Goal: Find specific page/section: Find specific page/section

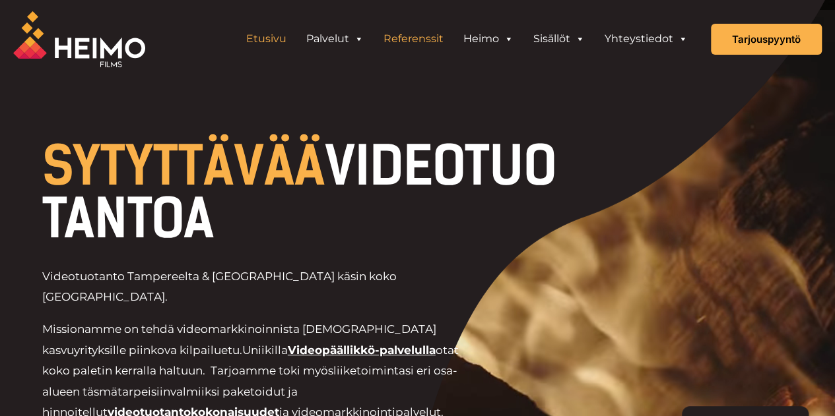
click at [423, 41] on link "Referenssit" at bounding box center [414, 39] width 80 height 26
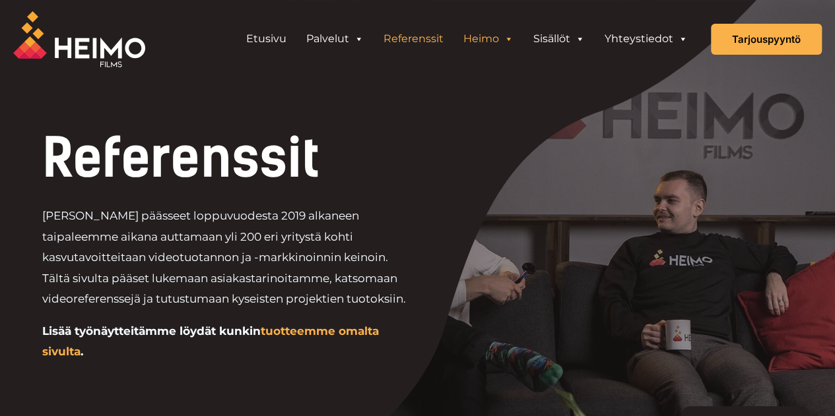
click at [489, 41] on link "Heimo" at bounding box center [488, 39] width 70 height 26
